Goal: Navigation & Orientation: Understand site structure

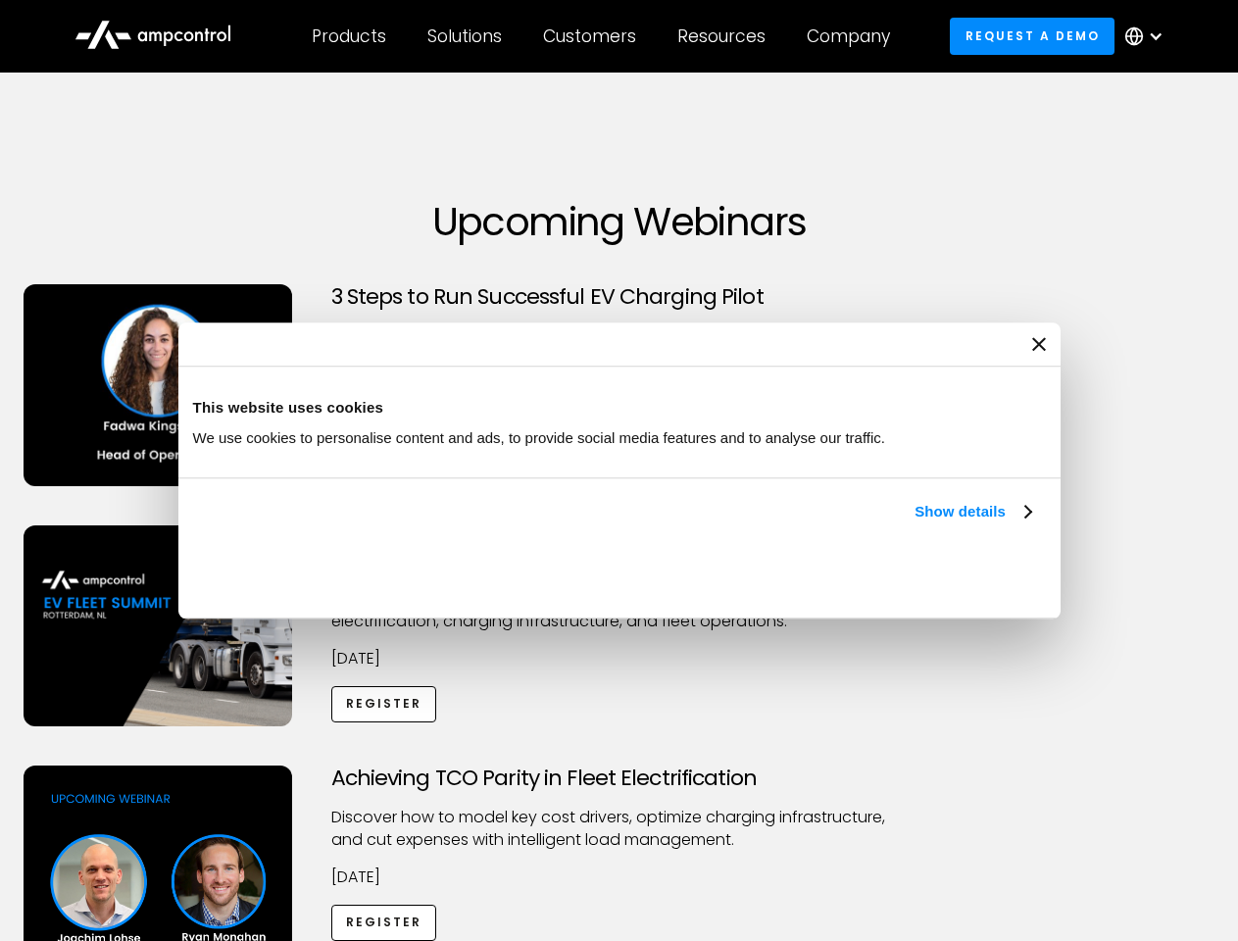
click at [915, 524] on link "Show details" at bounding box center [973, 512] width 116 height 24
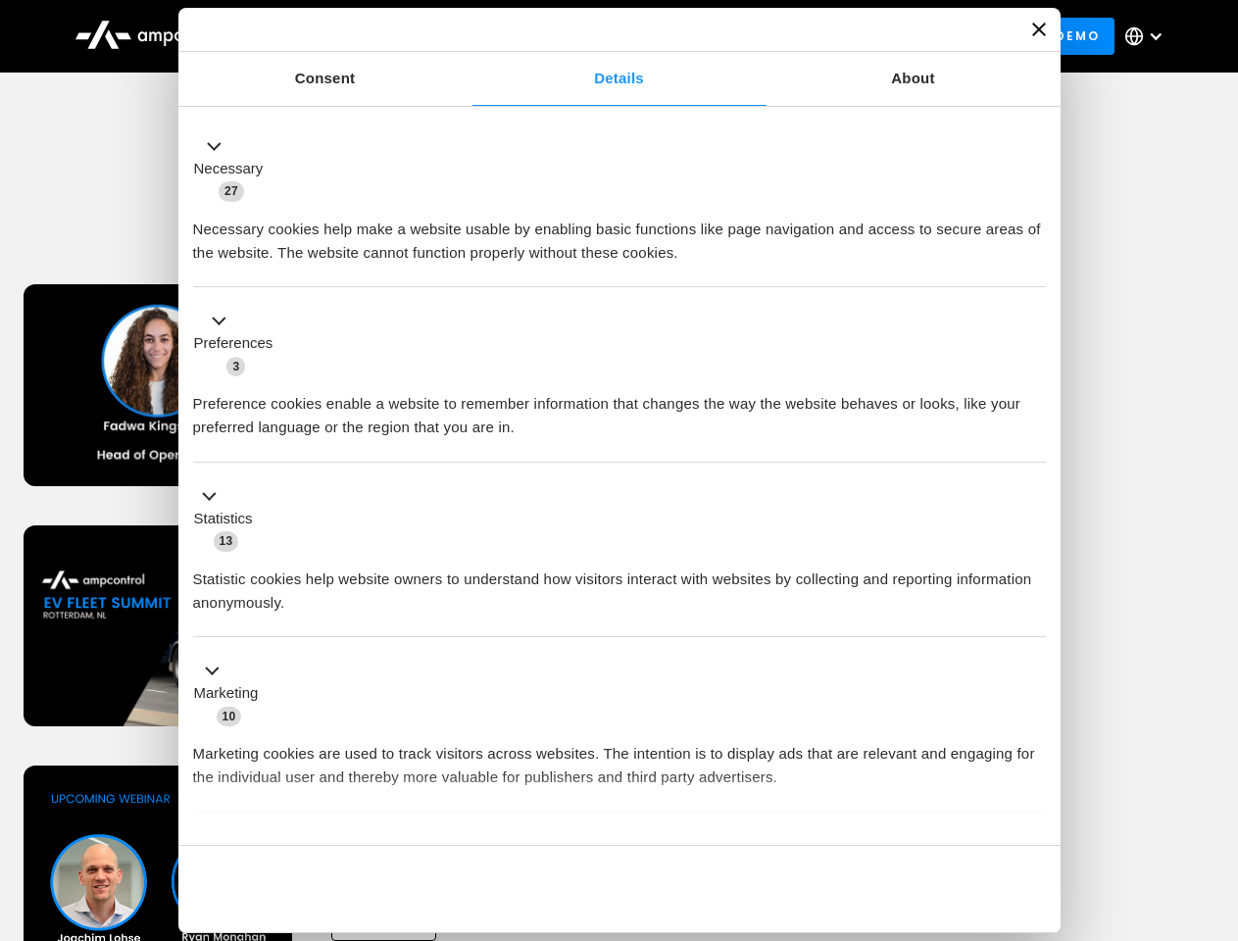
click at [1033, 812] on div "Consent Details [#IABV2SETTINGS#] About This website uses cookies We use cookie…" at bounding box center [619, 470] width 882 height 925
click at [1217, 790] on div "Achieving TCO Parity in Fleet Electrification Discover how to model key cost dr…" at bounding box center [619, 920] width 1231 height 308
click at [603, 36] on div "Customers" at bounding box center [589, 36] width 93 height 22
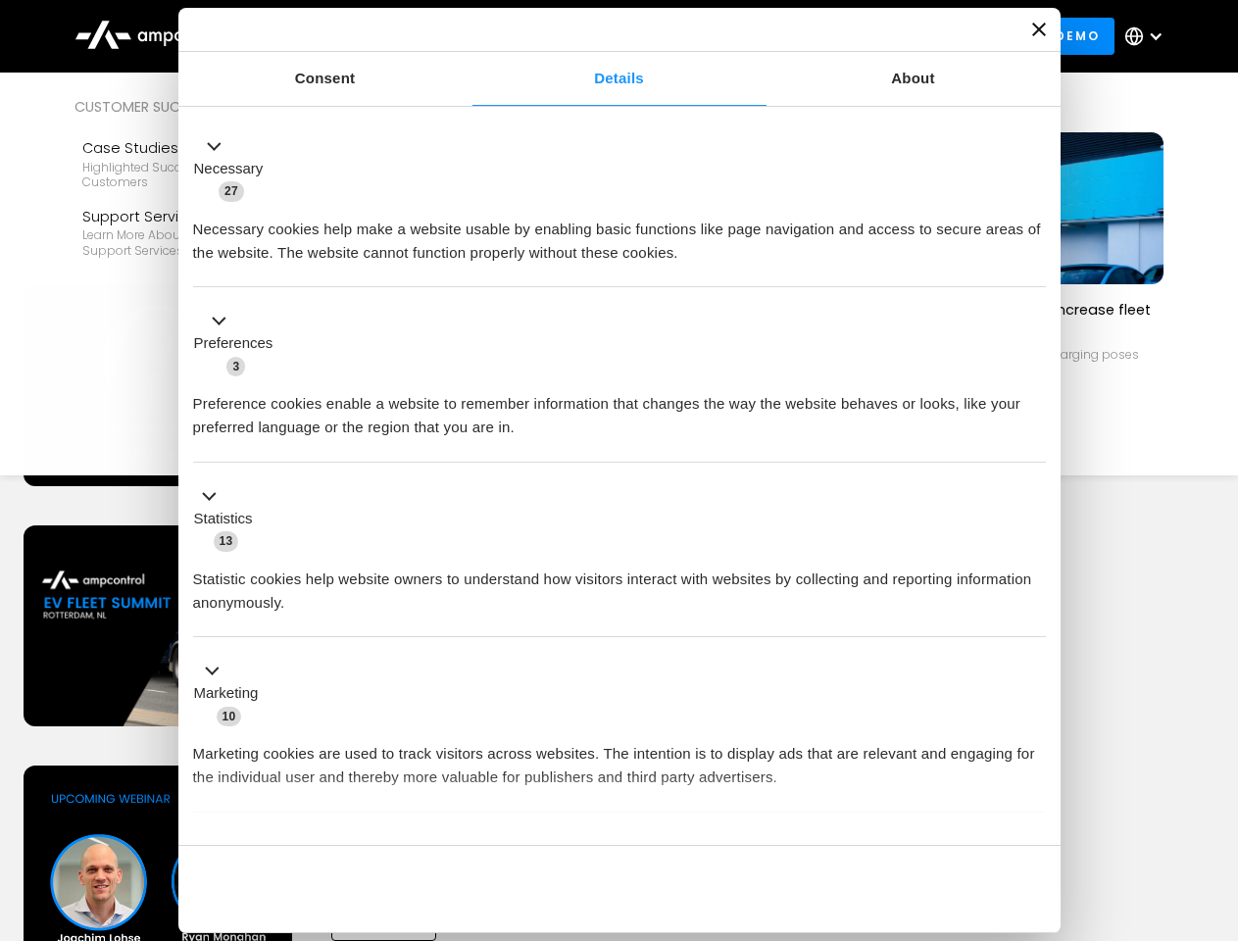
click at [348, 36] on div "Products" at bounding box center [349, 36] width 75 height 22
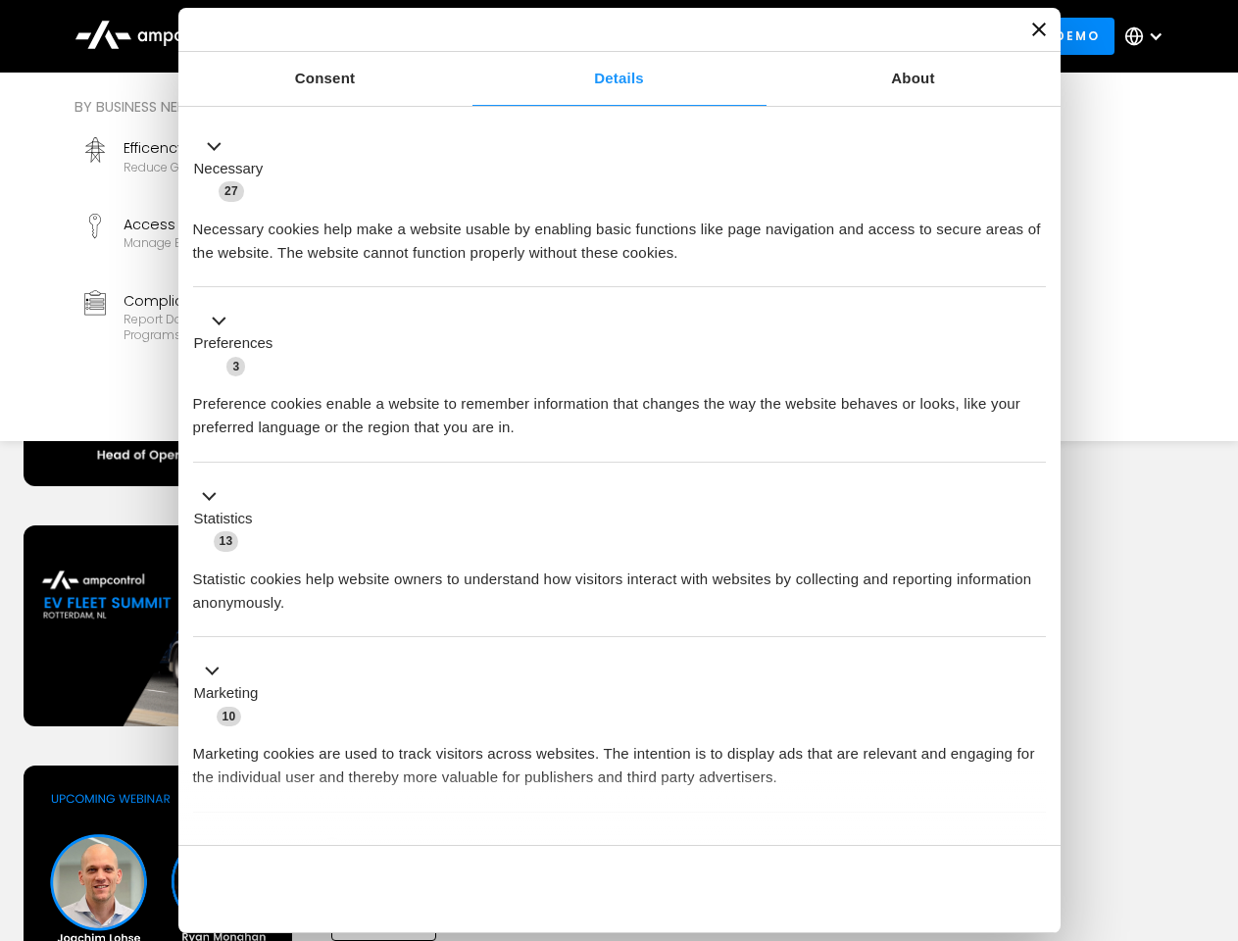
click at [466, 36] on div "Solutions" at bounding box center [464, 36] width 75 height 22
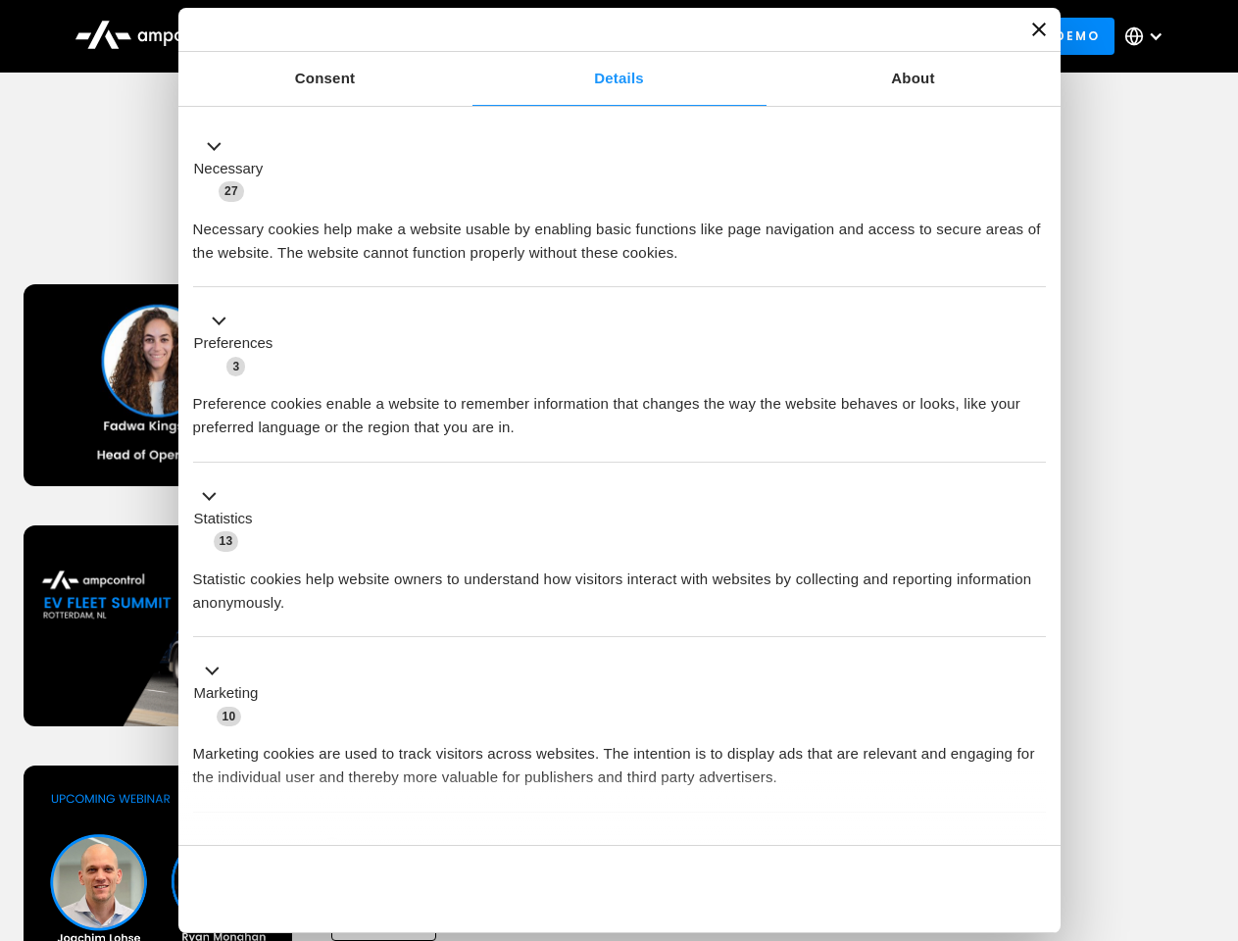
click at [593, 36] on div "Customers" at bounding box center [589, 36] width 93 height 22
click at [725, 36] on div "Resources" at bounding box center [721, 36] width 88 height 22
click at [855, 36] on div "Company" at bounding box center [848, 36] width 83 height 22
click at [1149, 36] on div at bounding box center [1156, 36] width 16 height 16
